Goal: Check status

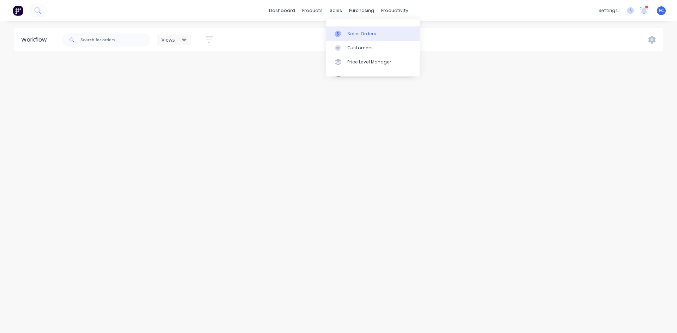
click at [353, 33] on div "Sales Orders" at bounding box center [361, 34] width 29 height 6
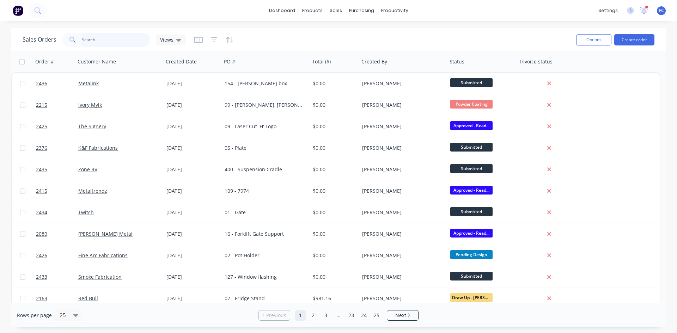
click at [108, 35] on input "text" at bounding box center [116, 40] width 69 height 14
type input "F"
type input "ridgeview"
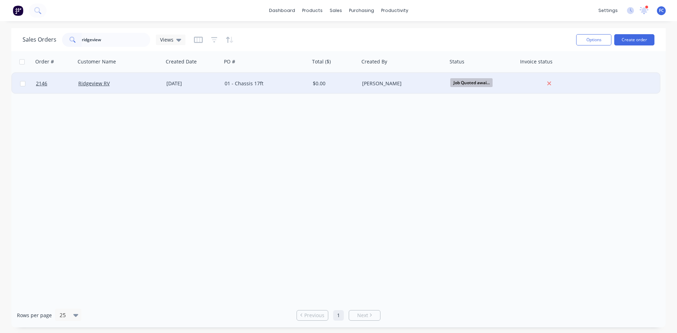
click at [177, 87] on div "[DATE]" at bounding box center [193, 83] width 58 height 21
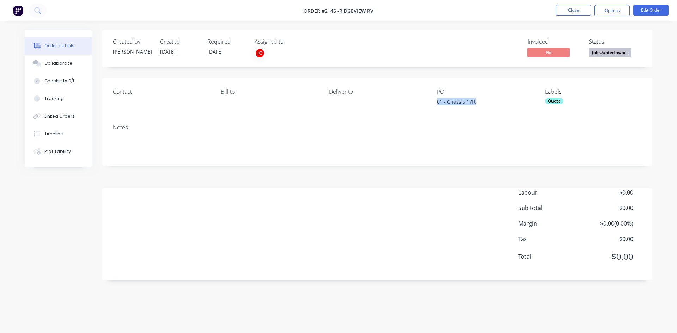
drag, startPoint x: 478, startPoint y: 102, endPoint x: 434, endPoint y: 102, distance: 43.7
click at [434, 102] on div "Contact [PERSON_NAME] to Deliver to PO 01 - Chassis 17ft Labels Quote" at bounding box center [377, 98] width 550 height 41
copy div "01 - Chassis 17ft"
click at [70, 65] on button "Collaborate" at bounding box center [58, 64] width 67 height 18
